Goal: Task Accomplishment & Management: Complete application form

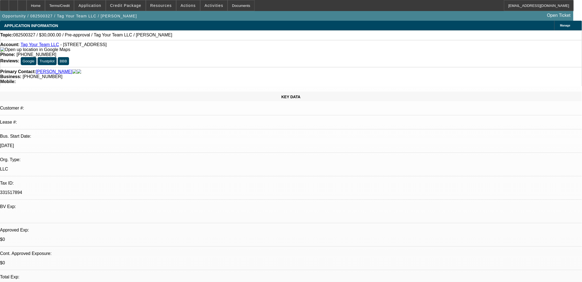
select select "0"
select select "2"
select select "0.1"
select select "1"
select select "2"
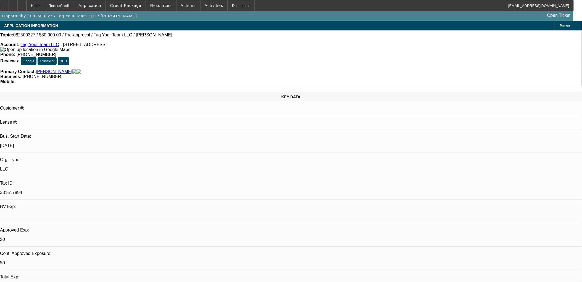
select select "4"
click at [141, 7] on span "Credit Package" at bounding box center [125, 5] width 31 height 4
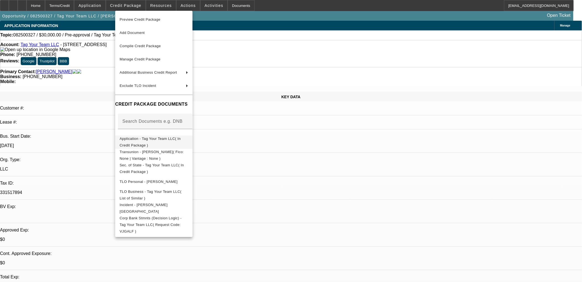
click at [188, 140] on span "Application - Tag Your Team LLC( In Credit Package )" at bounding box center [154, 141] width 69 height 13
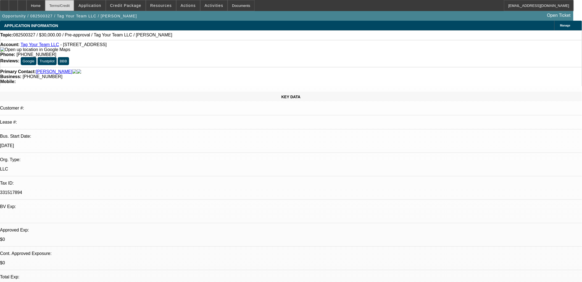
click at [74, 6] on div "Terms/Credit" at bounding box center [59, 5] width 29 height 11
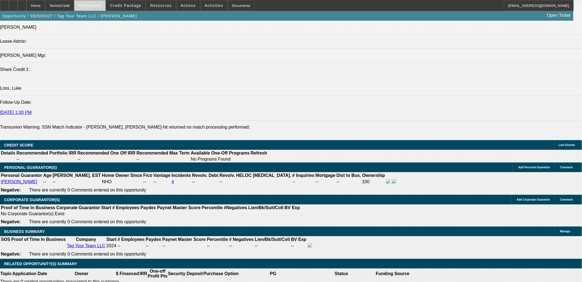
click at [94, 6] on span "Application" at bounding box center [89, 5] width 23 height 4
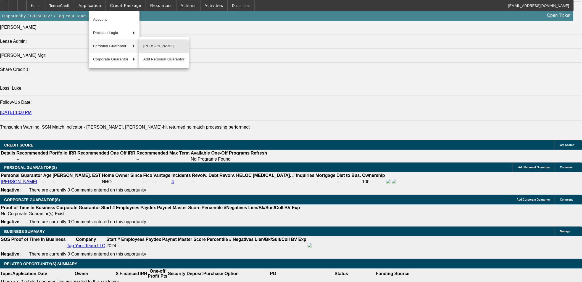
click at [159, 48] on span "Jelano Phillip" at bounding box center [163, 46] width 41 height 7
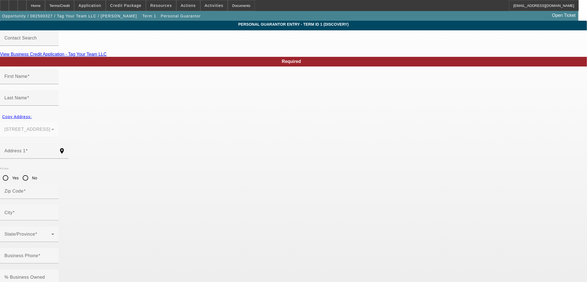
type input "Jelano"
type input "Phillip"
type input "70 Catalina Cut"
radio input "true"
type input "31324"
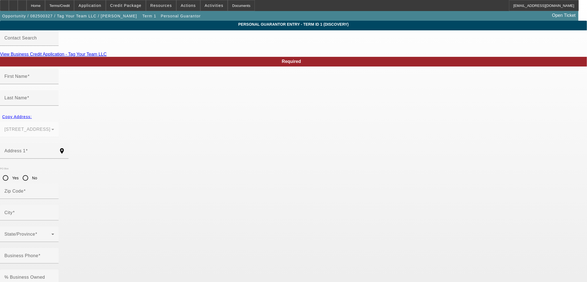
type input "Richmond Hill"
type input "(334) 498-9045"
type input "100"
type input "771-82-9547"
type input "admin@tagyourteam.com"
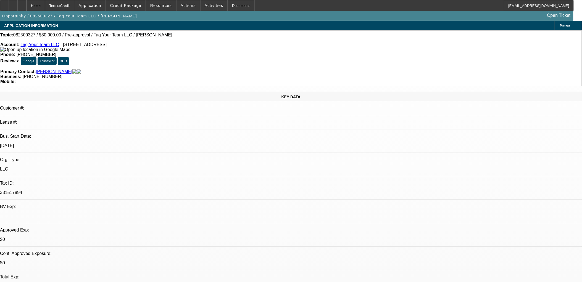
select select "0"
select select "2"
select select "0.1"
select select "4"
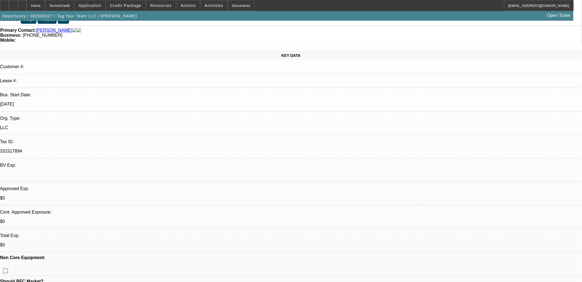
scroll to position [31, 0]
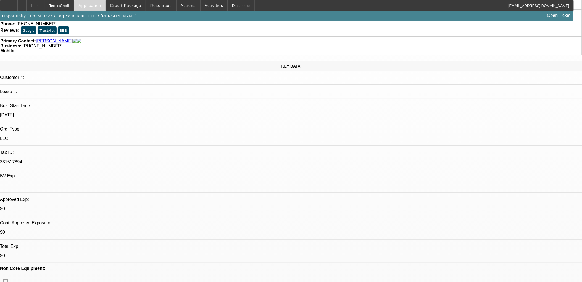
click at [101, 4] on span "Application" at bounding box center [89, 5] width 23 height 4
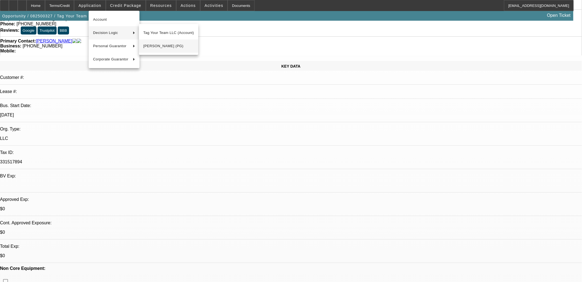
click at [169, 46] on span "Jelano Phillip (PG)" at bounding box center [168, 46] width 51 height 7
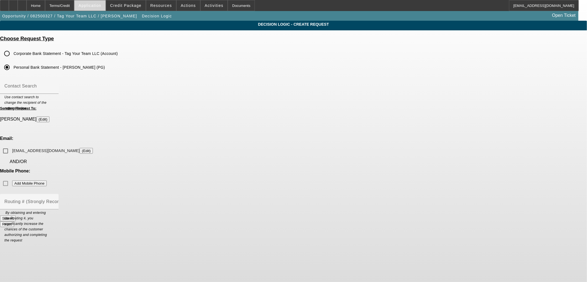
drag, startPoint x: 83, startPoint y: 9, endPoint x: 93, endPoint y: 8, distance: 10.0
click at [74, 9] on div "Terms/Credit" at bounding box center [59, 5] width 29 height 11
click at [99, 8] on span at bounding box center [89, 5] width 31 height 13
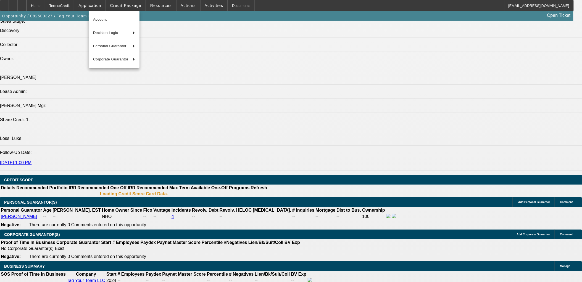
scroll to position [663, 0]
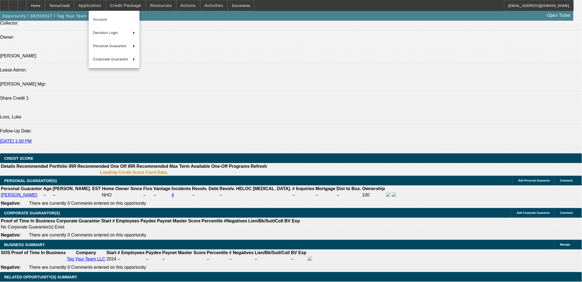
select select "0"
select select "2"
select select "0.1"
select select "4"
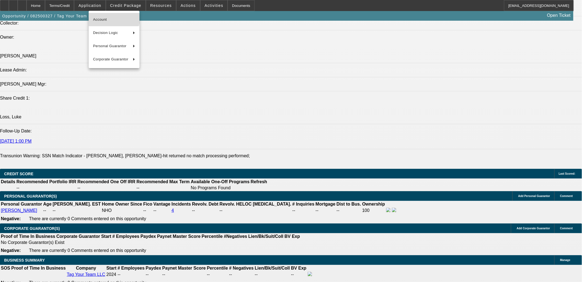
click at [106, 17] on span "Account" at bounding box center [114, 19] width 42 height 7
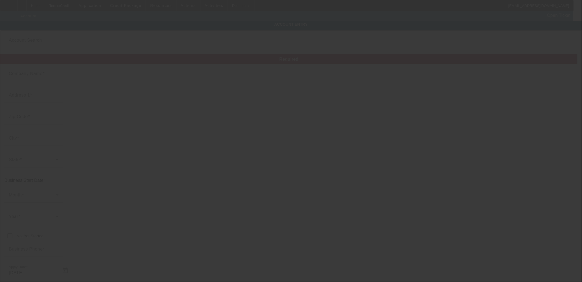
type input "Tag Your Team LLC"
type input "70 Catalina Cut"
type input "31324"
type input "Richmond Hill"
type input "(334) 498-9045"
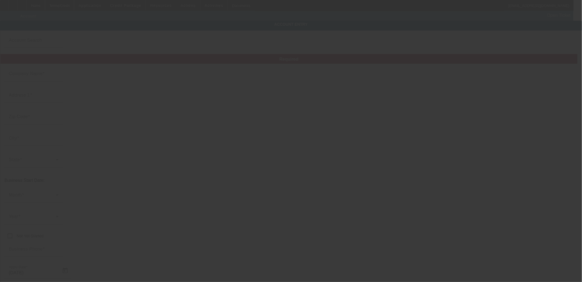
type input "admin@tagyourteam.com"
type input "331517894"
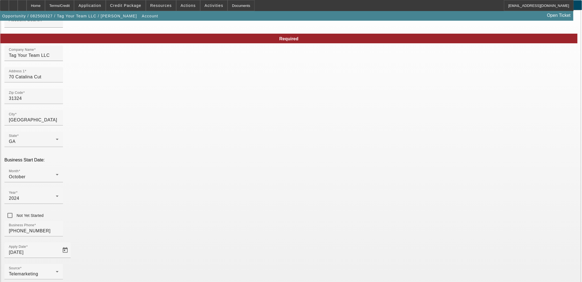
scroll to position [42, 0]
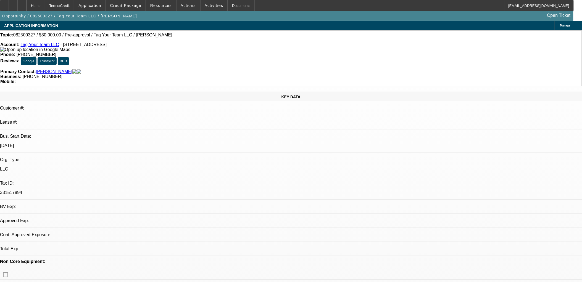
select select "0"
select select "2"
select select "0.1"
select select "4"
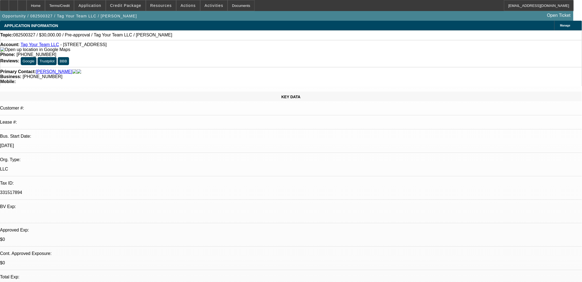
drag, startPoint x: 208, startPoint y: 183, endPoint x: 57, endPoint y: 184, distance: 151.4
click at [65, 5] on div "Terms/Credit" at bounding box center [59, 5] width 29 height 11
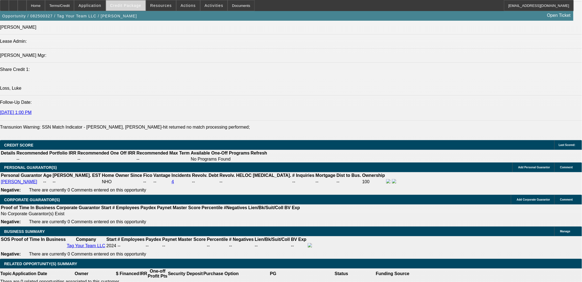
click at [127, 5] on span "Credit Package" at bounding box center [125, 5] width 31 height 4
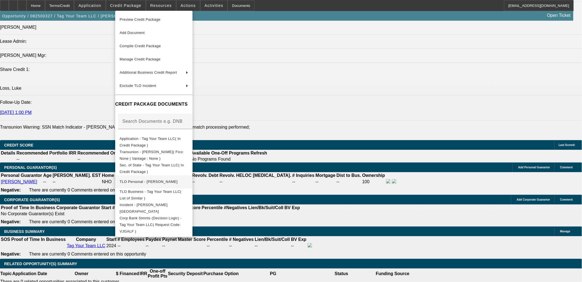
click at [172, 182] on span "TLO Personal - Phillip, Jelano" at bounding box center [154, 181] width 69 height 7
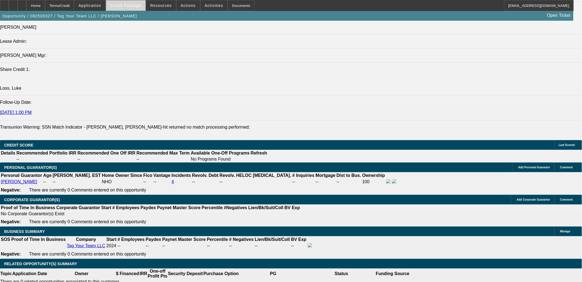
click at [135, 7] on span "Credit Package" at bounding box center [125, 5] width 31 height 4
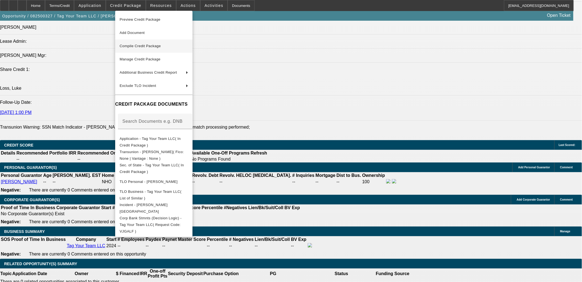
click at [152, 48] on span "Compile Credit Package" at bounding box center [154, 46] width 69 height 7
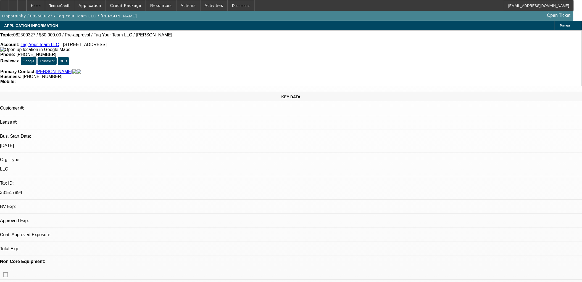
select select "0"
select select "2"
select select "0.1"
select select "4"
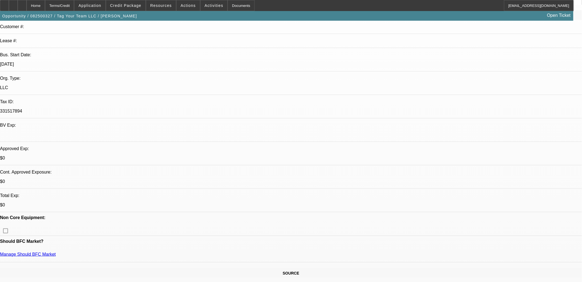
scroll to position [92, 0]
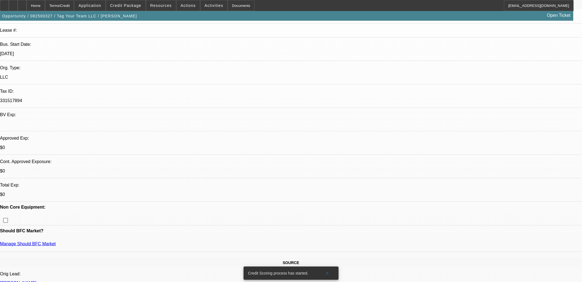
drag, startPoint x: 309, startPoint y: 270, endPoint x: 246, endPoint y: 271, distance: 62.5
click at [246, 271] on div "Credit Scoring process has started." at bounding box center [281, 273] width 75 height 13
drag, startPoint x: 225, startPoint y: 139, endPoint x: 154, endPoint y: 136, distance: 70.5
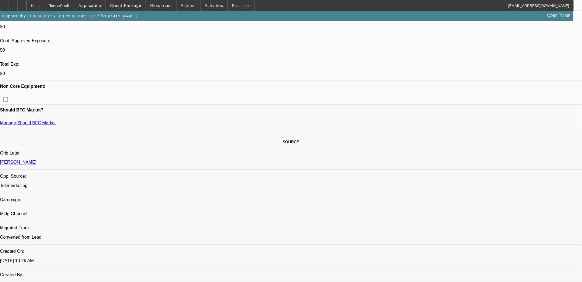
scroll to position [123, 0]
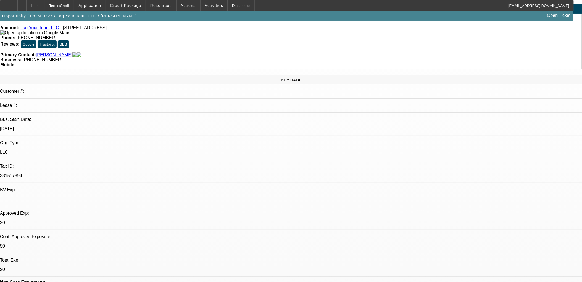
scroll to position [0, 0]
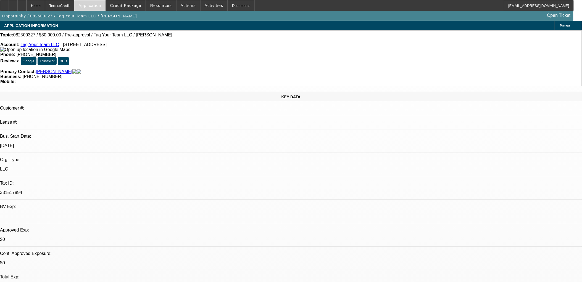
click at [105, 9] on span at bounding box center [89, 5] width 31 height 13
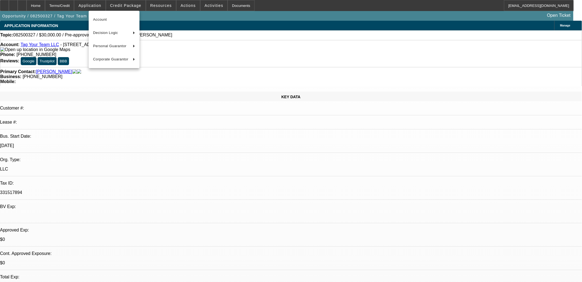
click at [135, 7] on div at bounding box center [291, 141] width 582 height 282
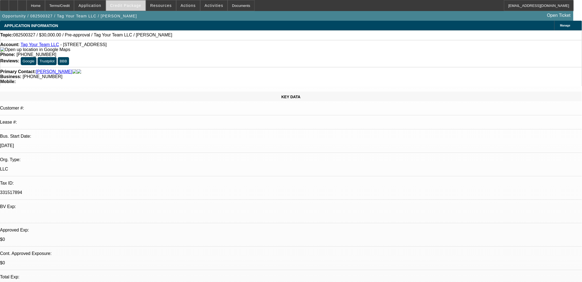
click at [134, 7] on span "Credit Package" at bounding box center [125, 5] width 31 height 4
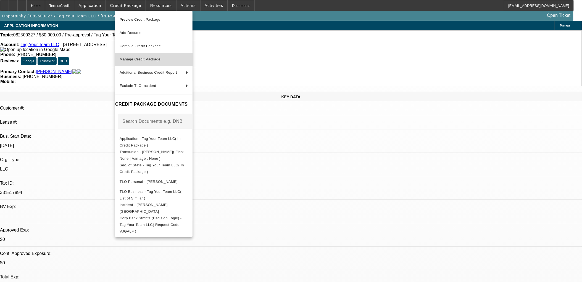
click at [146, 59] on span "Manage Credit Package" at bounding box center [140, 59] width 41 height 4
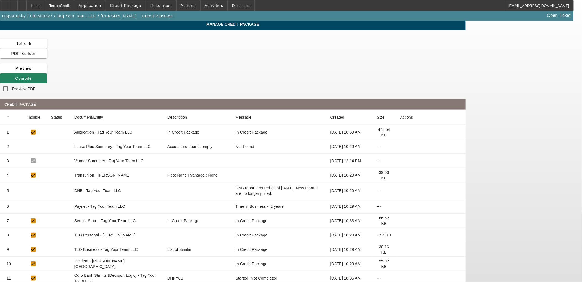
click at [400, 175] on icon at bounding box center [400, 175] width 0 height 0
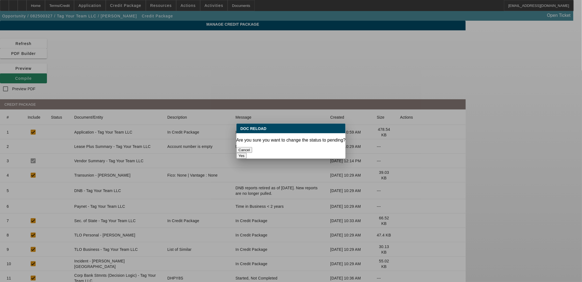
click at [247, 153] on button "Yes" at bounding box center [242, 156] width 10 height 6
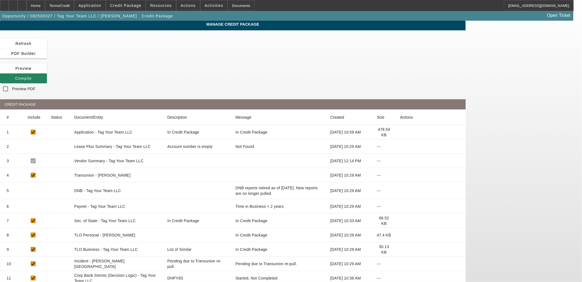
click at [400, 191] on icon at bounding box center [400, 191] width 0 height 0
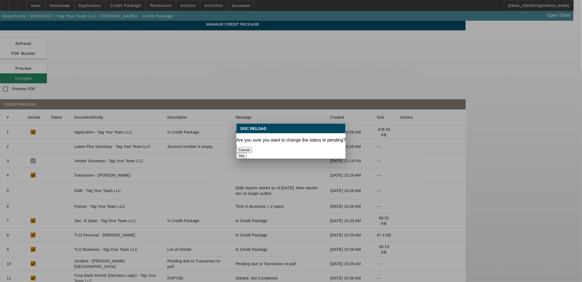
click at [247, 153] on button "Yes" at bounding box center [242, 156] width 10 height 6
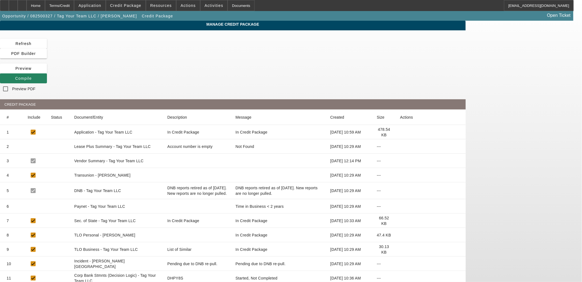
click at [400, 235] on icon at bounding box center [400, 235] width 0 height 0
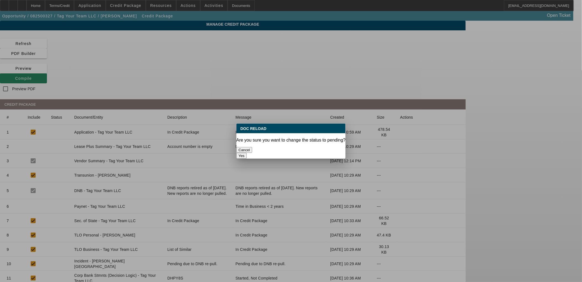
click at [247, 153] on button "Yes" at bounding box center [242, 156] width 10 height 6
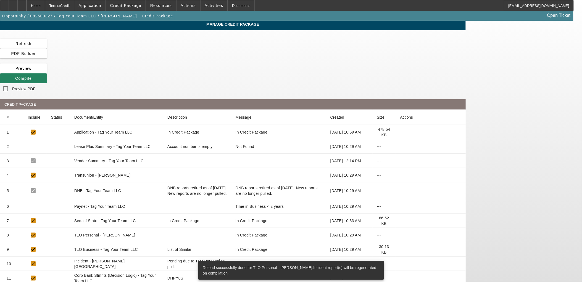
click at [459, 199] on mat-cell at bounding box center [431, 206] width 70 height 14
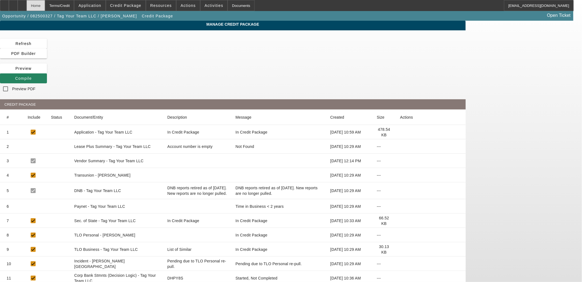
click at [45, 5] on div "Home" at bounding box center [36, 5] width 19 height 11
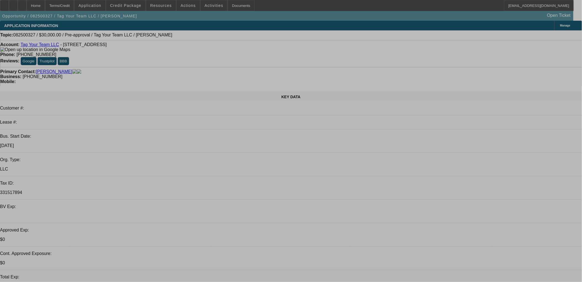
select select "0"
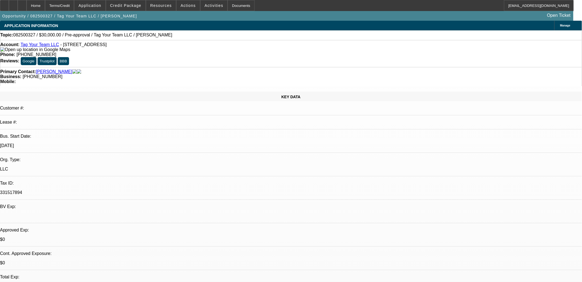
select select "2"
select select "0.1"
select select "4"
click at [134, 6] on span "Credit Package" at bounding box center [125, 5] width 31 height 4
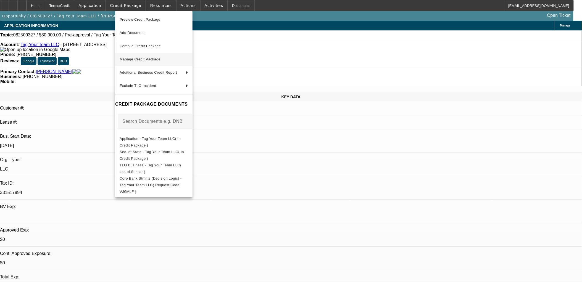
click at [156, 60] on span "Manage Credit Package" at bounding box center [140, 59] width 41 height 4
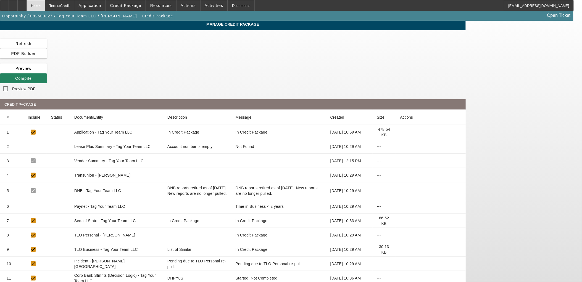
click at [45, 9] on div "Home" at bounding box center [36, 5] width 19 height 11
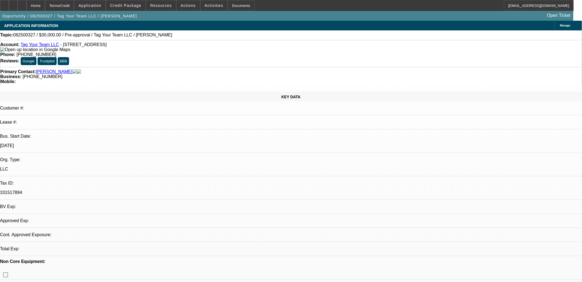
select select "0"
select select "2"
select select "0.1"
select select "4"
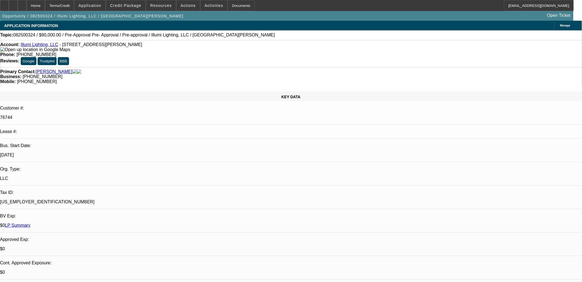
select select "0"
select select "3"
select select "0"
select select "6"
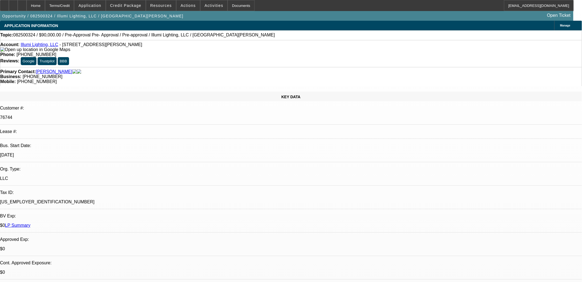
select select "0"
select select "3"
select select "0"
select select "6"
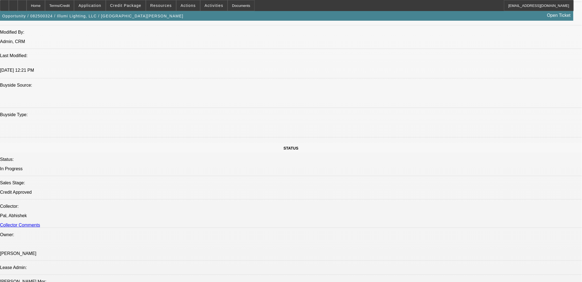
scroll to position [399, 0]
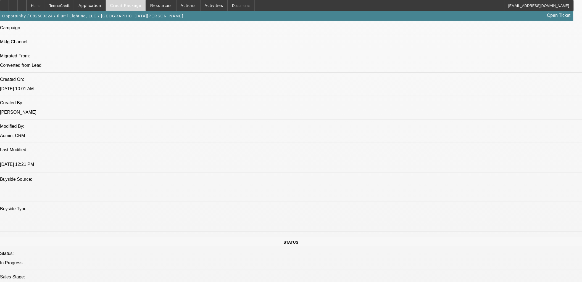
click at [138, 5] on span "Credit Package" at bounding box center [125, 5] width 31 height 4
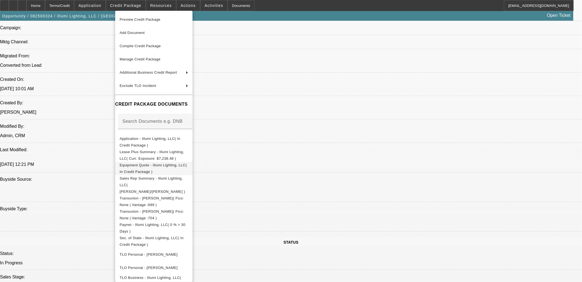
click at [178, 166] on span "Equipment Quote - Illumi Lighting, LLC( In Credit Package )" at bounding box center [153, 168] width 67 height 11
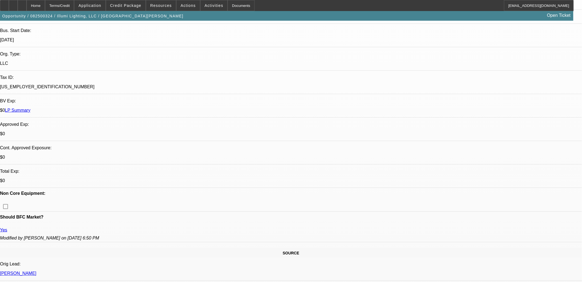
scroll to position [0, 0]
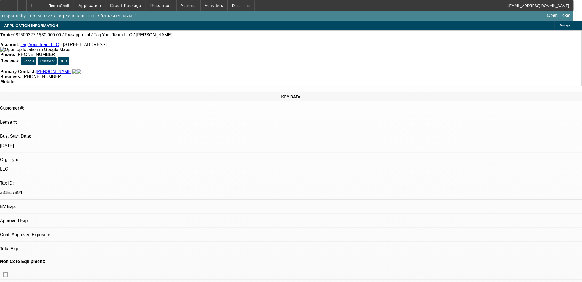
select select "0"
select select "2"
select select "0.1"
select select "1"
select select "2"
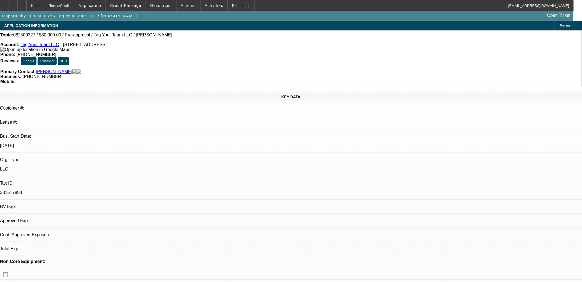
select select "4"
